Goal: Information Seeking & Learning: Understand process/instructions

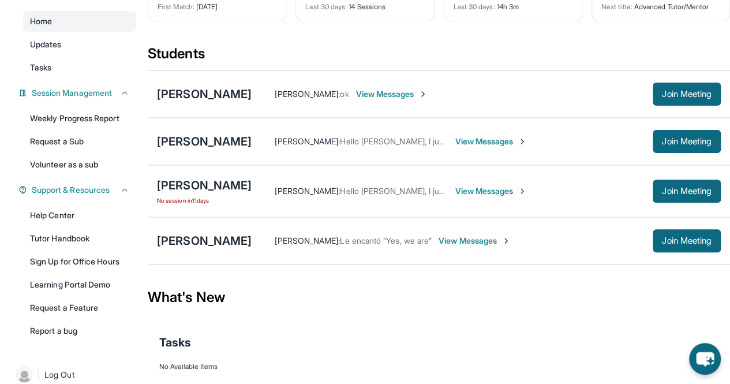
scroll to position [104, 0]
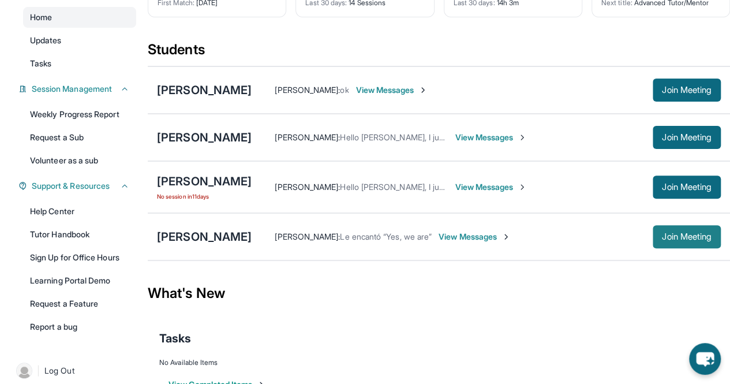
click at [677, 237] on button "Join Meeting" at bounding box center [686, 236] width 68 height 23
click at [678, 238] on span "Join Meeting" at bounding box center [687, 236] width 50 height 7
click at [202, 241] on div "[PERSON_NAME]" at bounding box center [204, 236] width 95 height 16
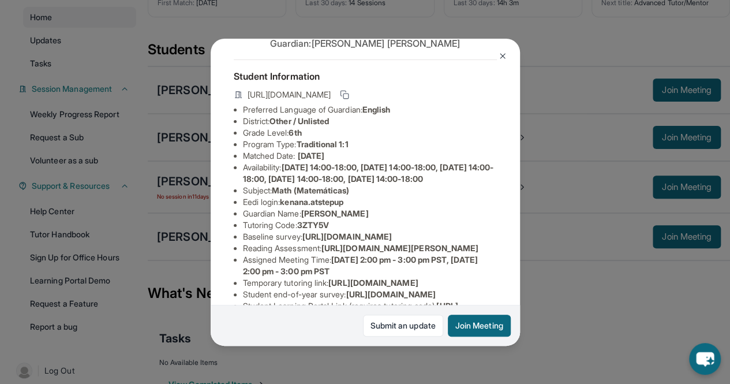
scroll to position [47, 0]
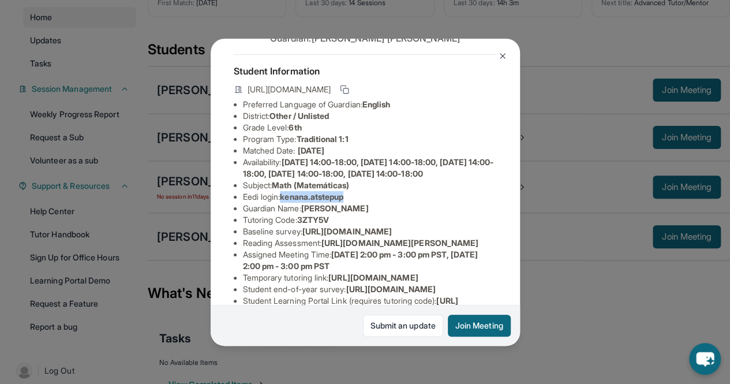
copy span "kenana.atstepup"
drag, startPoint x: 284, startPoint y: 218, endPoint x: 353, endPoint y: 214, distance: 68.8
click at [353, 202] on li "Eedi login : kenana.atstepup" at bounding box center [370, 197] width 254 height 12
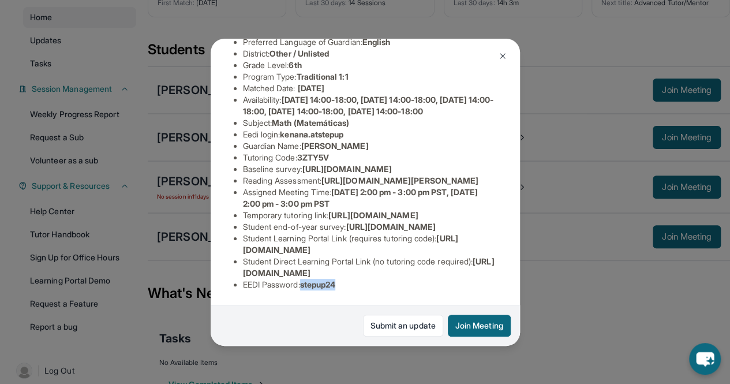
copy li "stepup24"
drag, startPoint x: 303, startPoint y: 273, endPoint x: 343, endPoint y: 275, distance: 39.8
click at [343, 279] on li "EEDI Password : stepup24" at bounding box center [370, 285] width 254 height 12
click at [282, 256] on li "Student Direct Learning Portal Link (no tutoring code required) : [URL][DOMAIN_…" at bounding box center [370, 267] width 254 height 23
copy span "stepup24"
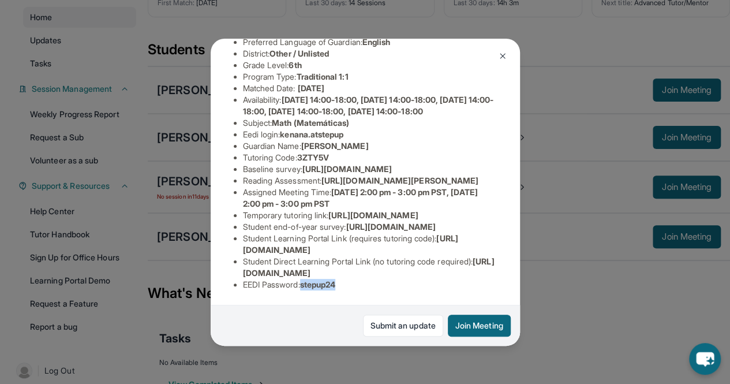
drag, startPoint x: 305, startPoint y: 275, endPoint x: 348, endPoint y: 276, distance: 43.3
click at [348, 279] on li "EEDI Password : stepup24" at bounding box center [370, 285] width 254 height 12
